Goal: Information Seeking & Learning: Learn about a topic

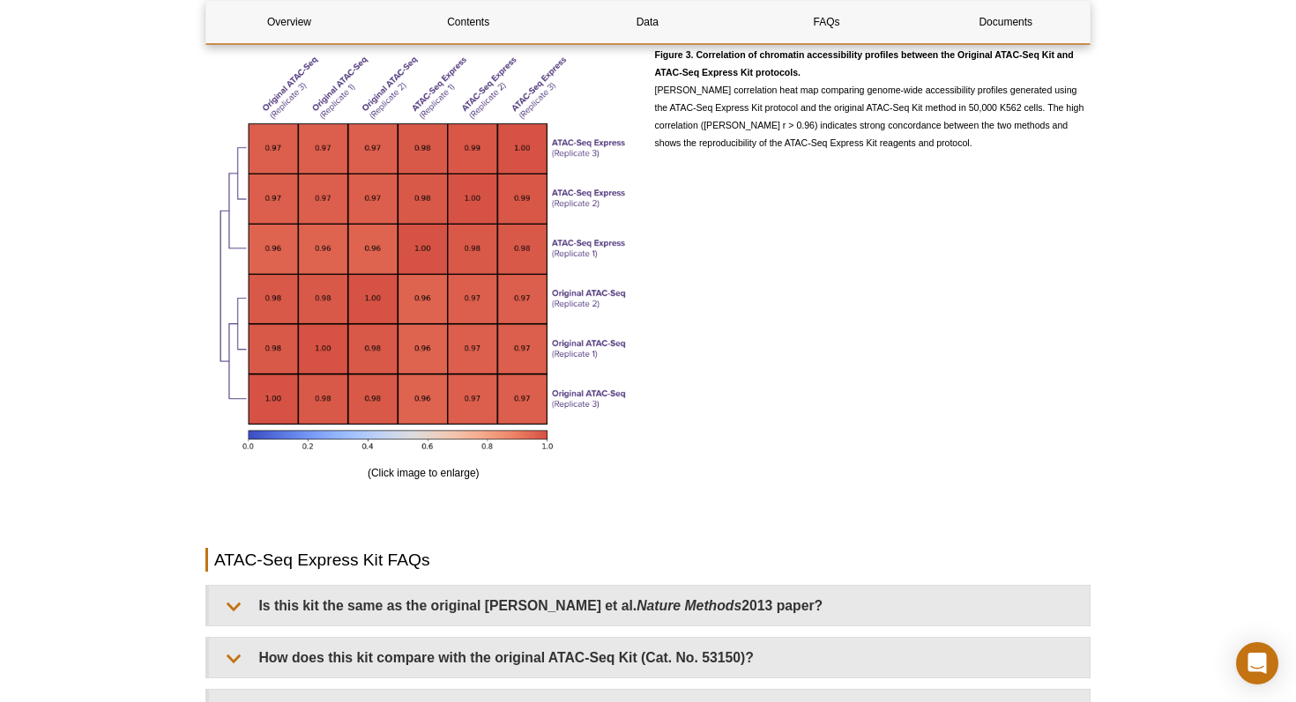
scroll to position [3193, 0]
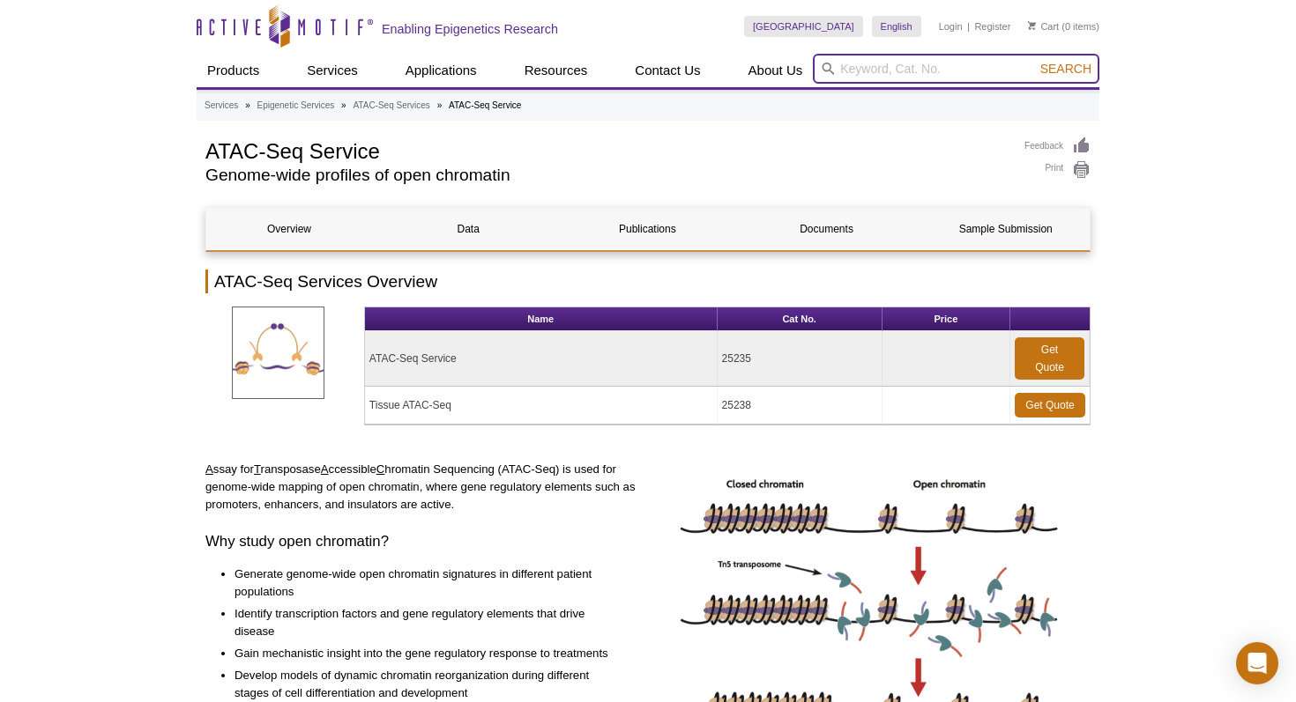
click at [895, 67] on input "search" at bounding box center [956, 69] width 286 height 30
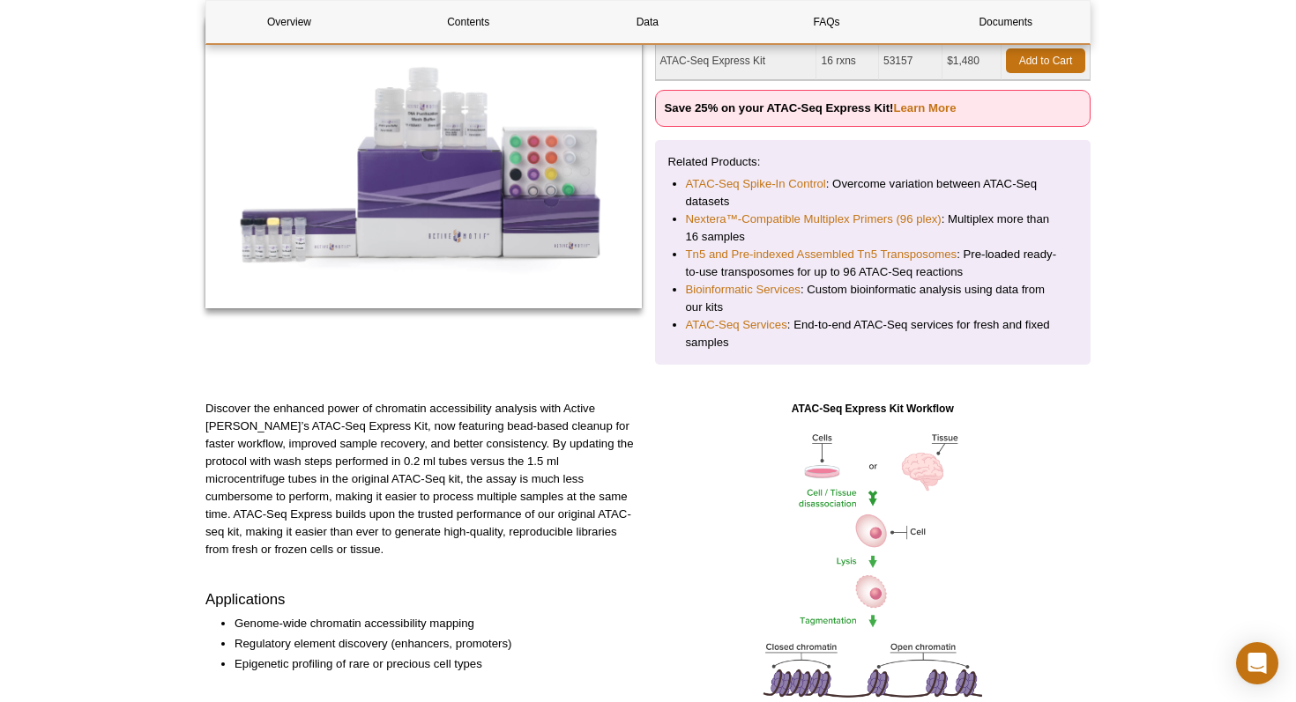
scroll to position [268, 0]
